Goal: Navigation & Orientation: Understand site structure

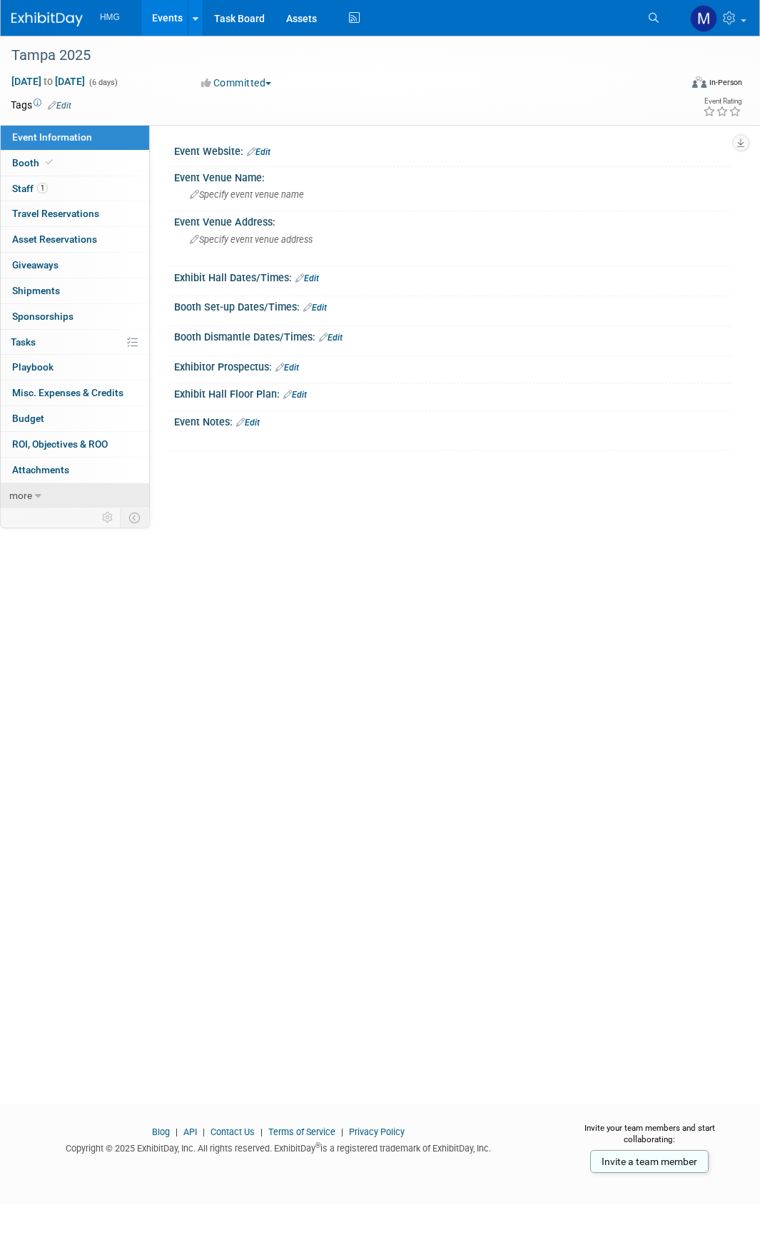
click at [37, 500] on icon at bounding box center [38, 496] width 6 height 10
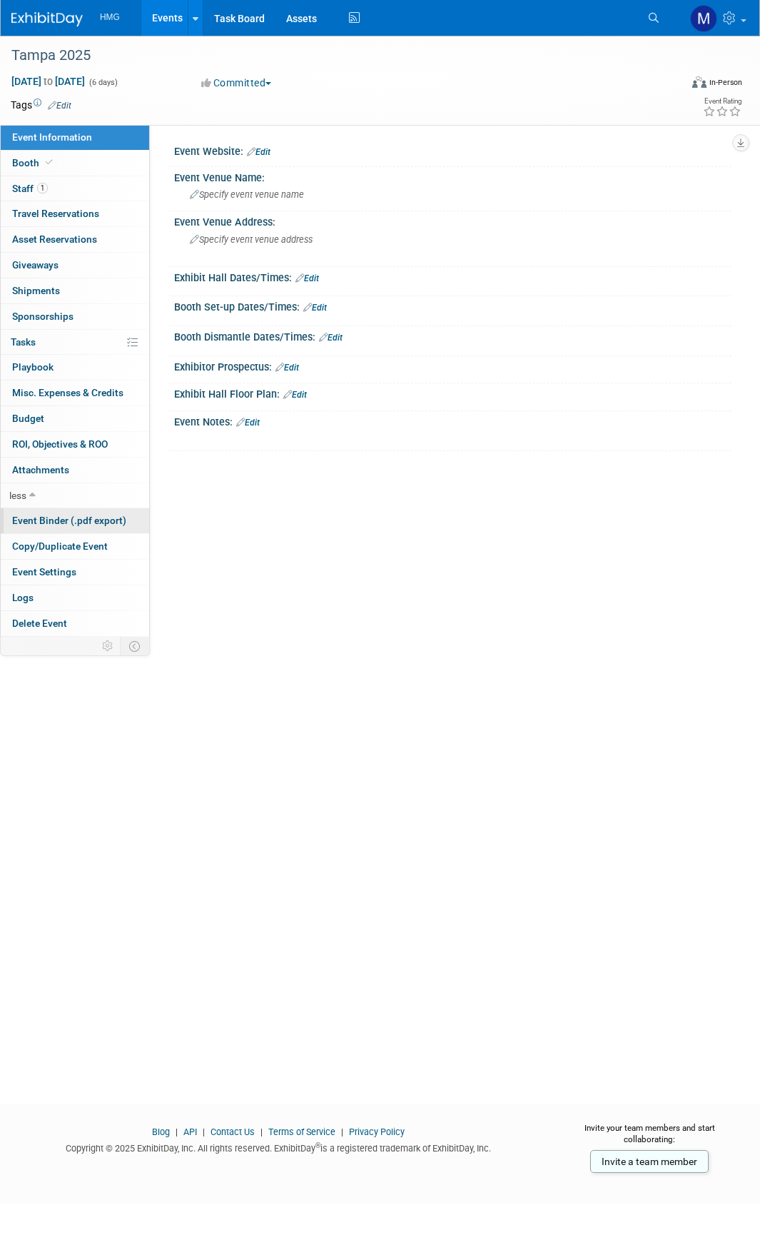
click at [41, 520] on span "Event Binder (.pdf export)" at bounding box center [69, 520] width 114 height 11
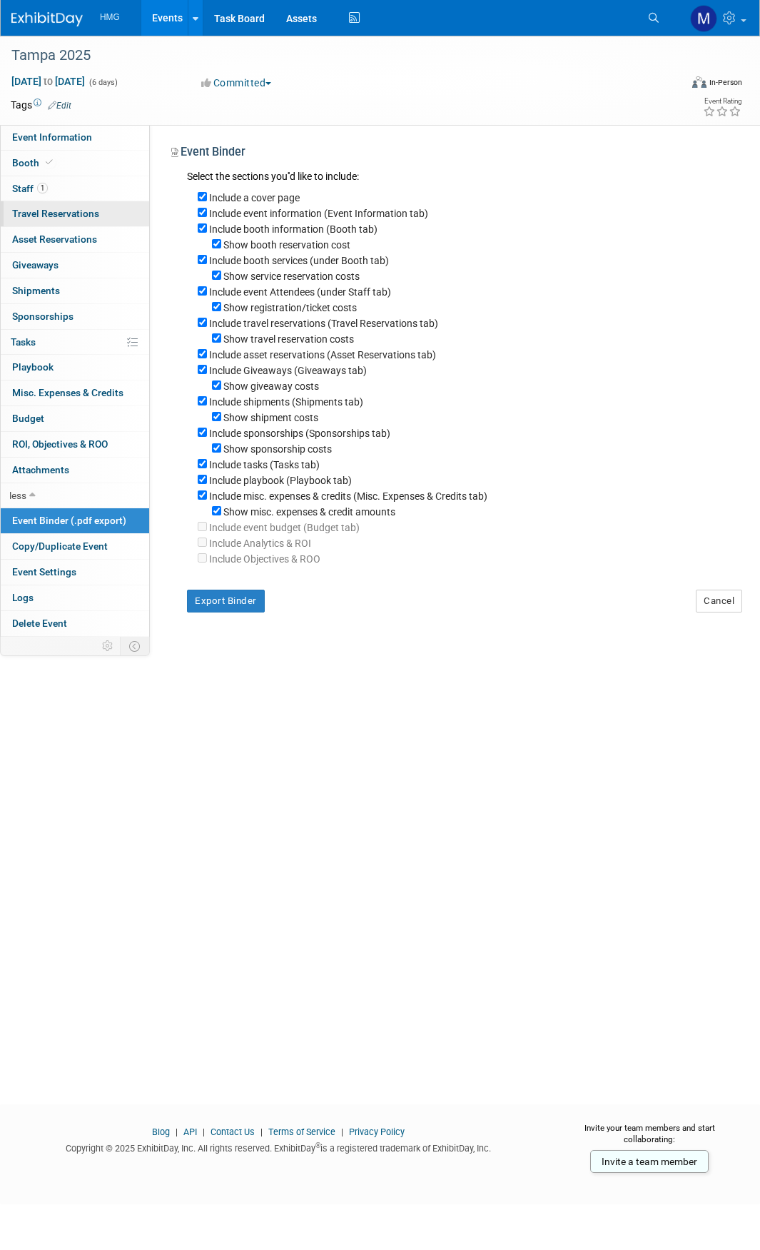
click at [76, 204] on link "0 Travel Reservations 0" at bounding box center [75, 213] width 148 height 25
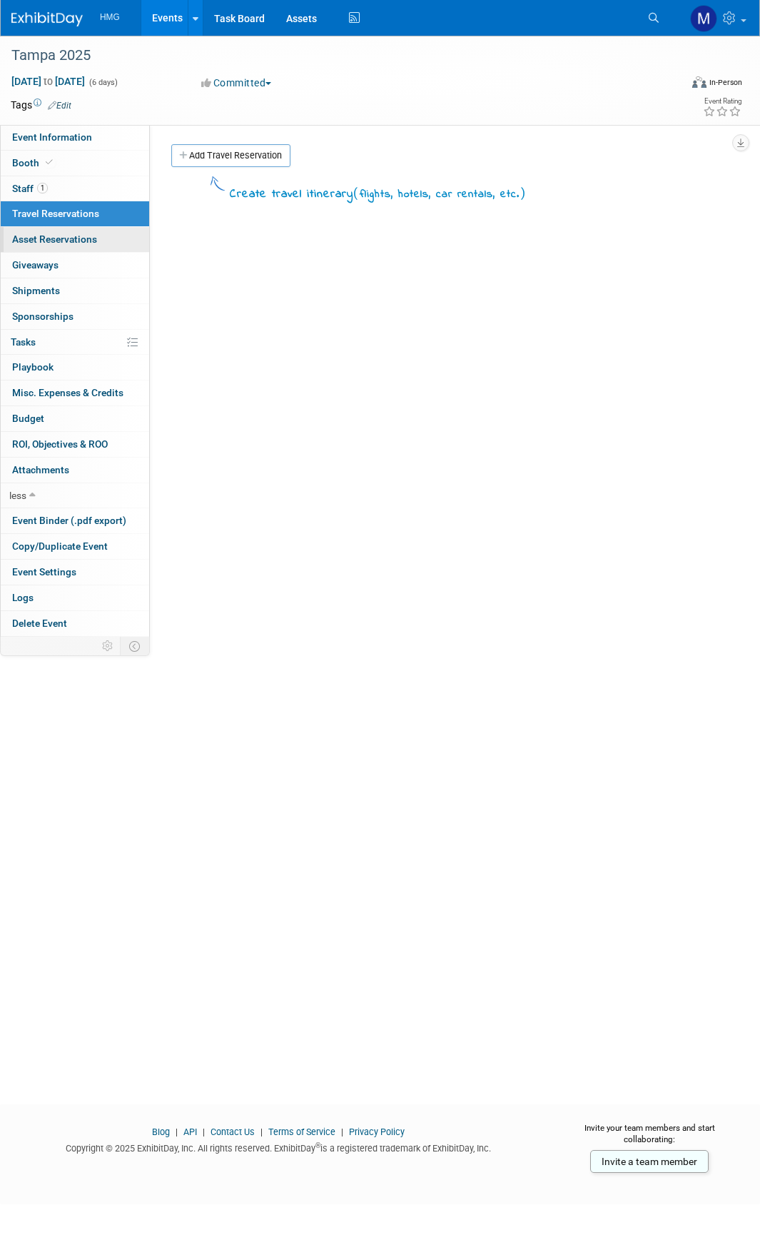
click at [52, 240] on span "Asset Reservations 0" at bounding box center [54, 238] width 85 height 11
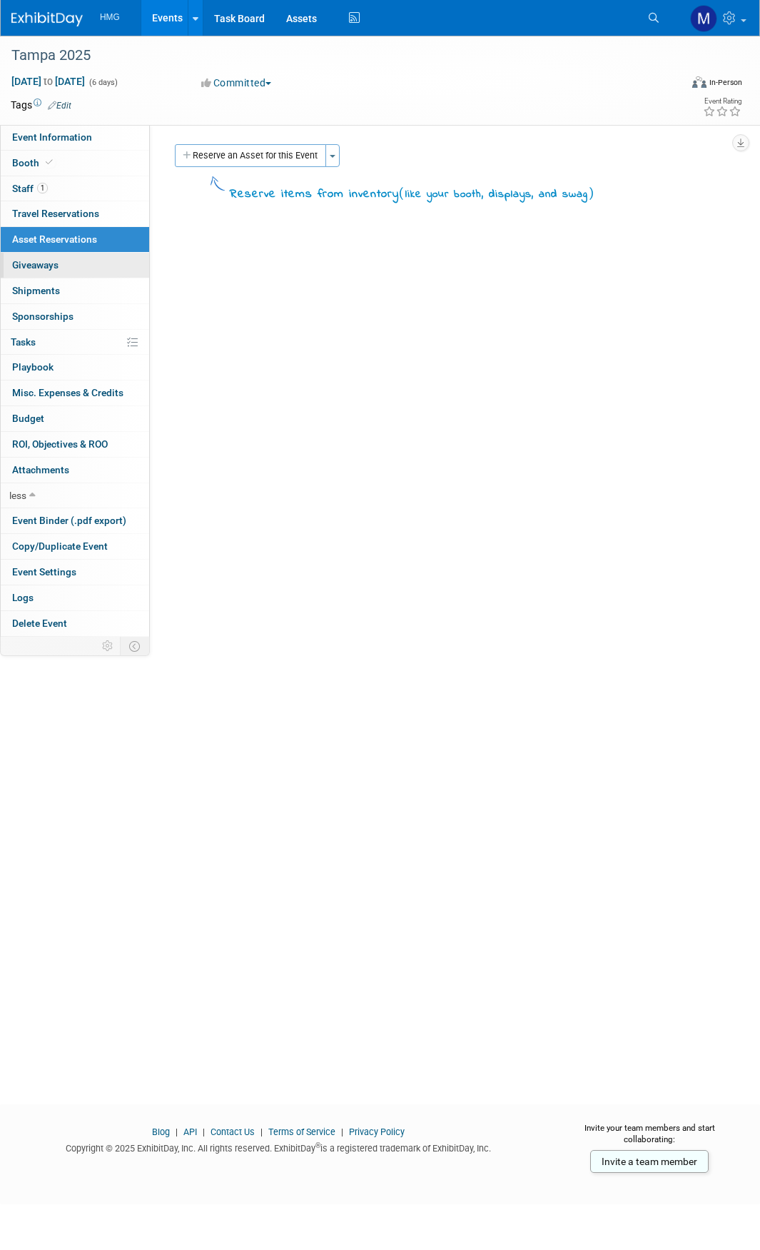
click at [37, 266] on span "Giveaways 0" at bounding box center [35, 264] width 46 height 11
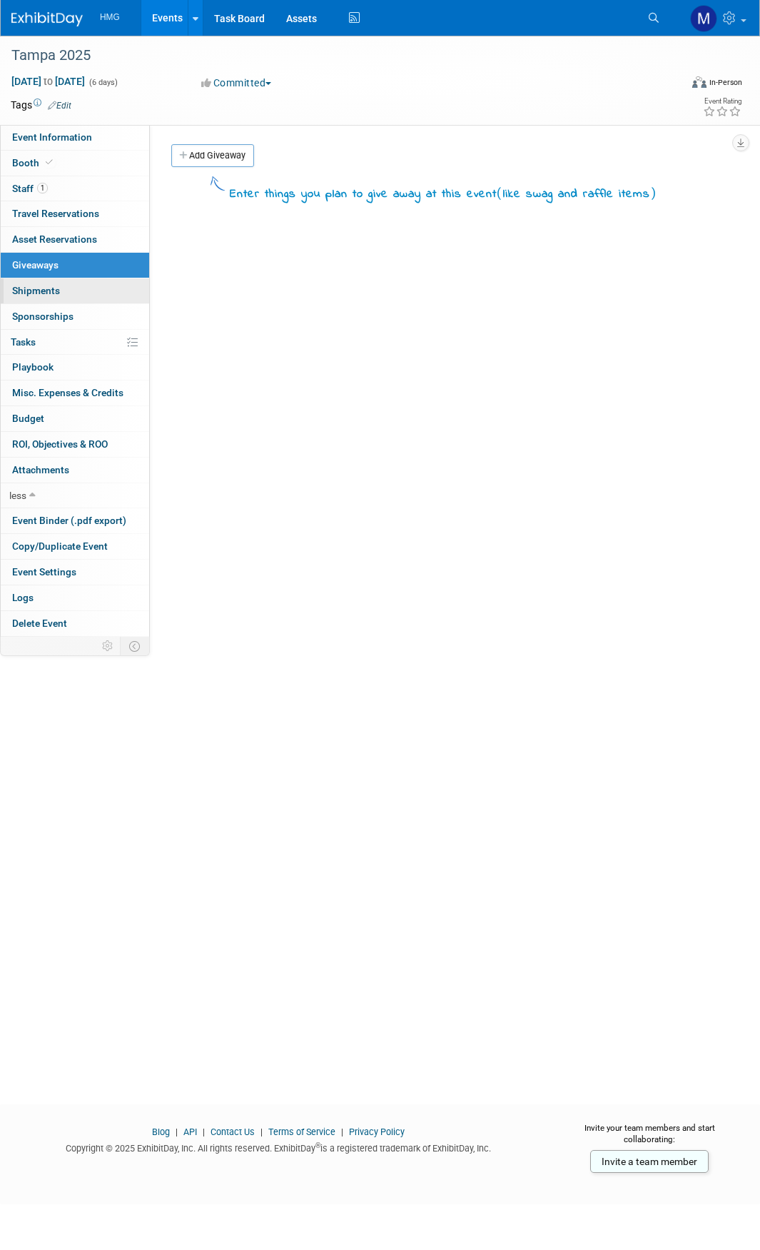
click at [45, 299] on link "0 Shipments 0" at bounding box center [75, 290] width 148 height 25
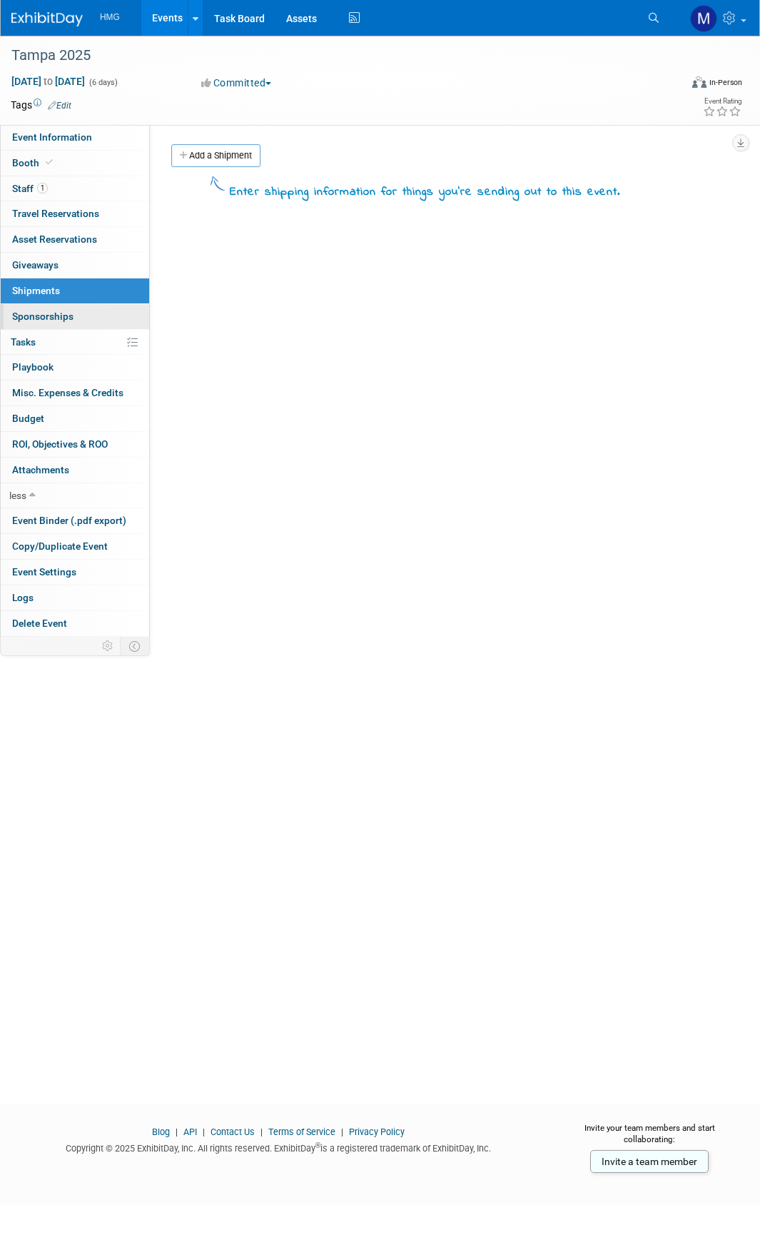
click at [70, 312] on span "Sponsorships 0" at bounding box center [42, 316] width 61 height 11
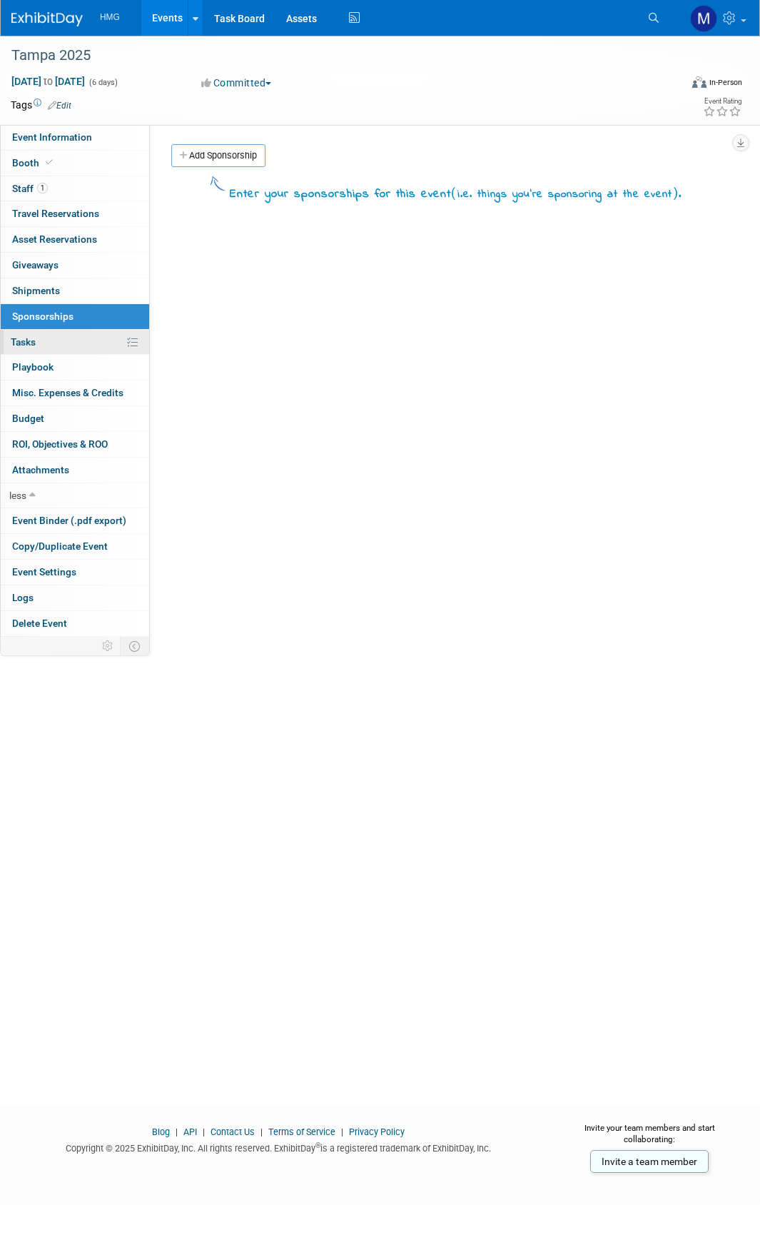
click at [69, 338] on link "0% Tasks 0%" at bounding box center [75, 342] width 148 height 25
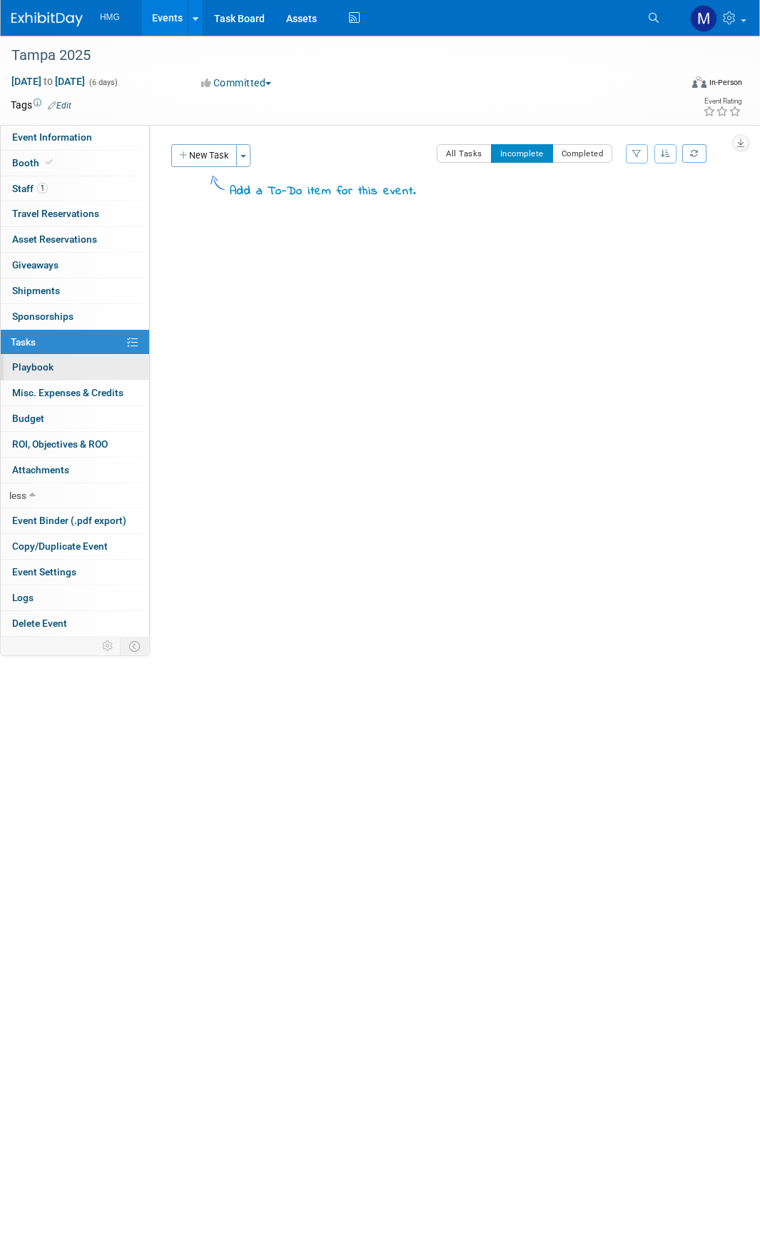
click at [66, 368] on link "0 Playbook 0" at bounding box center [75, 367] width 148 height 25
